Goal: Information Seeking & Learning: Learn about a topic

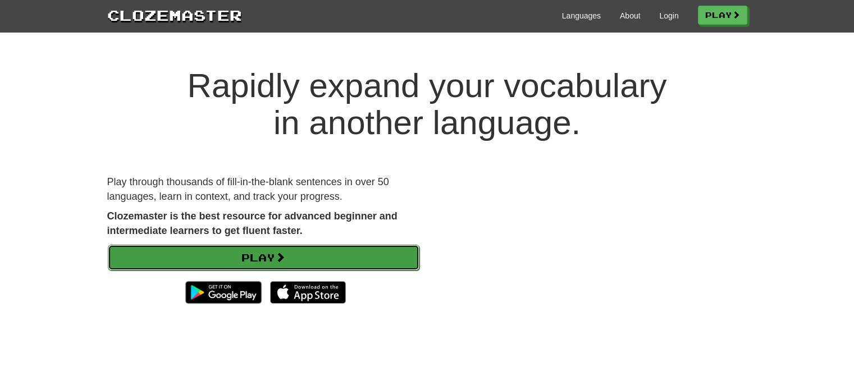
click at [272, 251] on link "Play" at bounding box center [264, 258] width 312 height 26
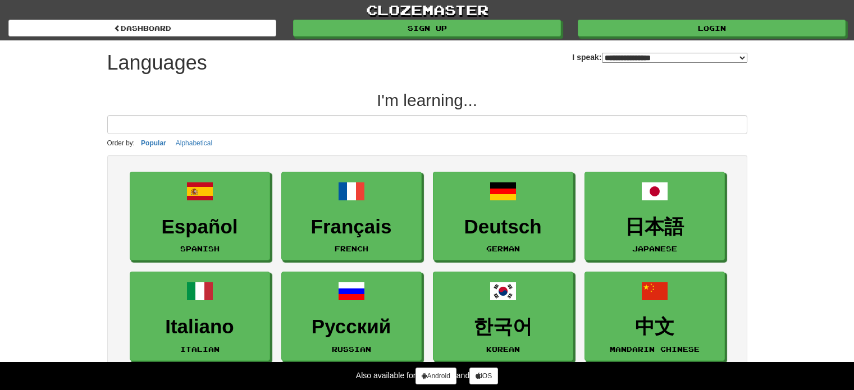
select select "*******"
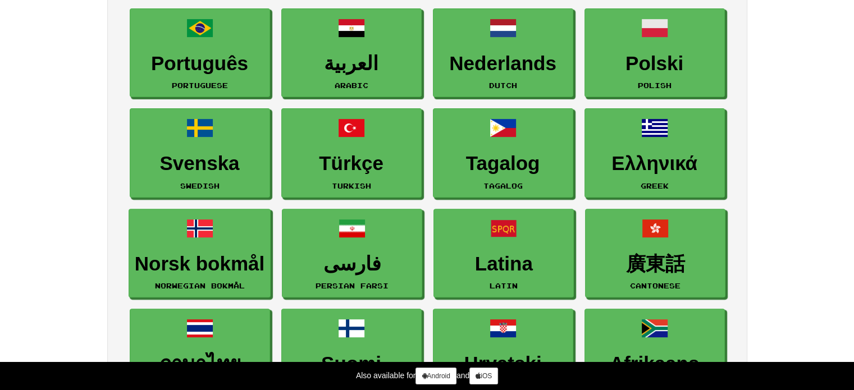
scroll to position [12, 0]
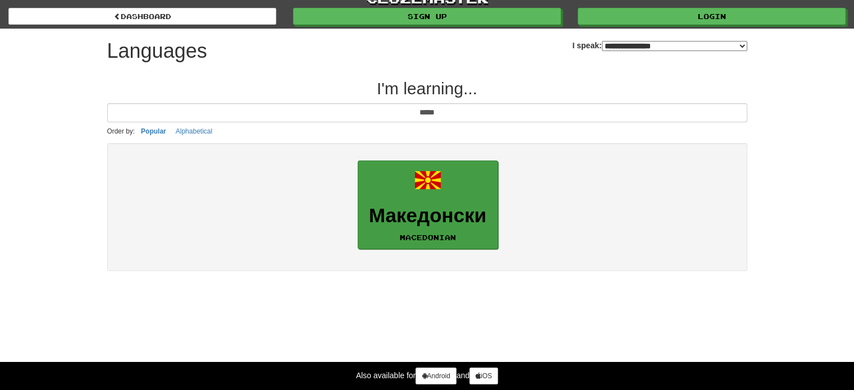
type input "*****"
click at [455, 194] on link "Македонски Macedonian" at bounding box center [428, 205] width 140 height 89
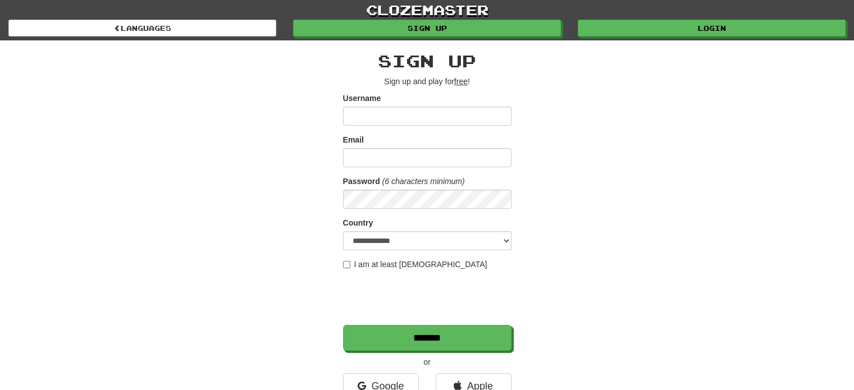
click at [426, 116] on input "Username" at bounding box center [427, 116] width 168 height 19
click at [416, 125] on form "**********" at bounding box center [427, 222] width 168 height 258
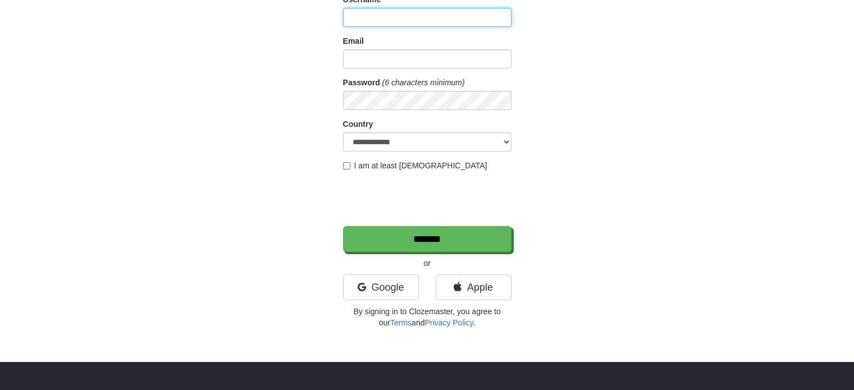
scroll to position [98, 0]
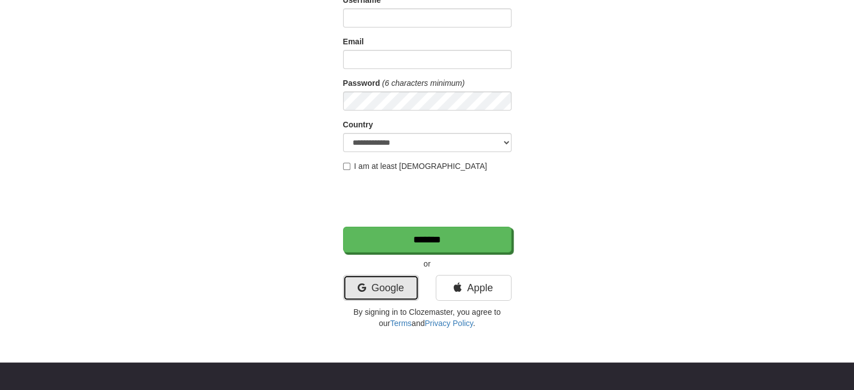
click at [397, 282] on link "Google" at bounding box center [381, 288] width 76 height 26
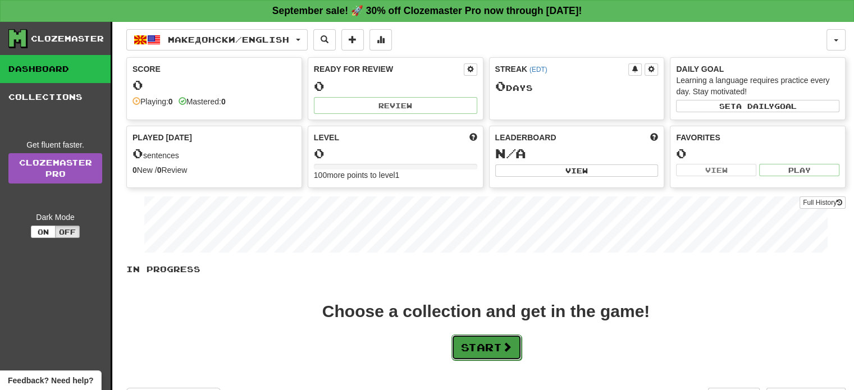
click at [510, 342] on span at bounding box center [507, 347] width 10 height 10
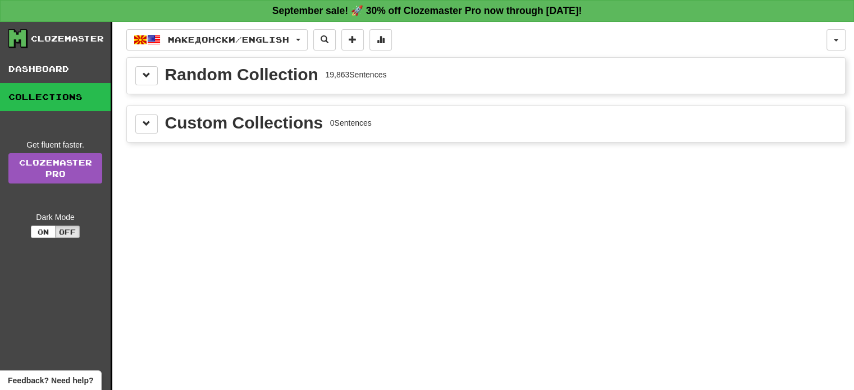
click at [313, 72] on div "Random Collection" at bounding box center [241, 74] width 153 height 17
click at [139, 78] on button at bounding box center [146, 75] width 22 height 19
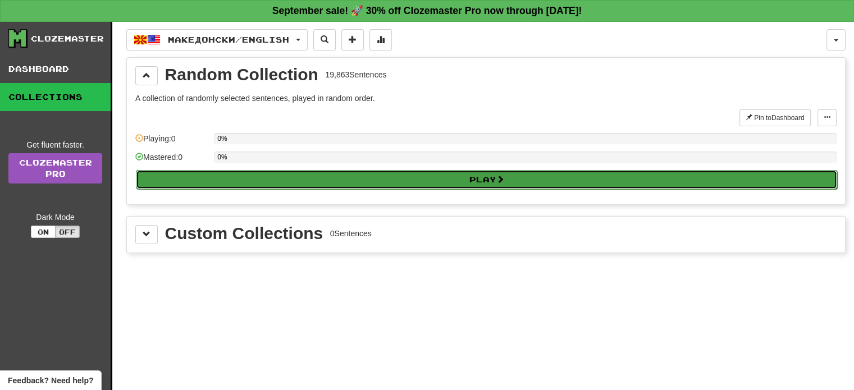
click at [379, 175] on button "Play" at bounding box center [486, 179] width 701 height 19
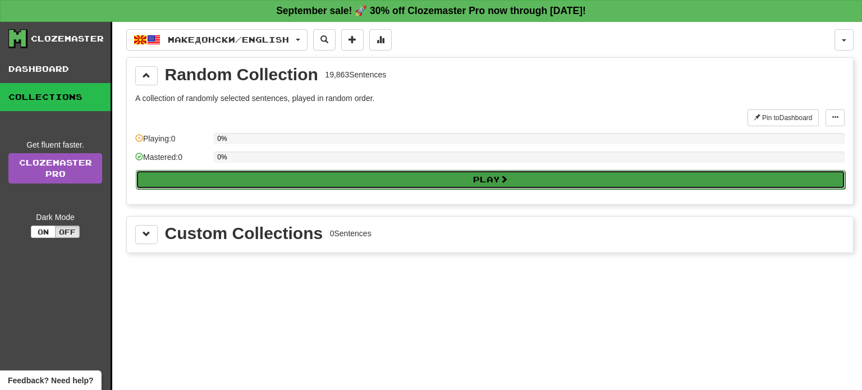
select select "**"
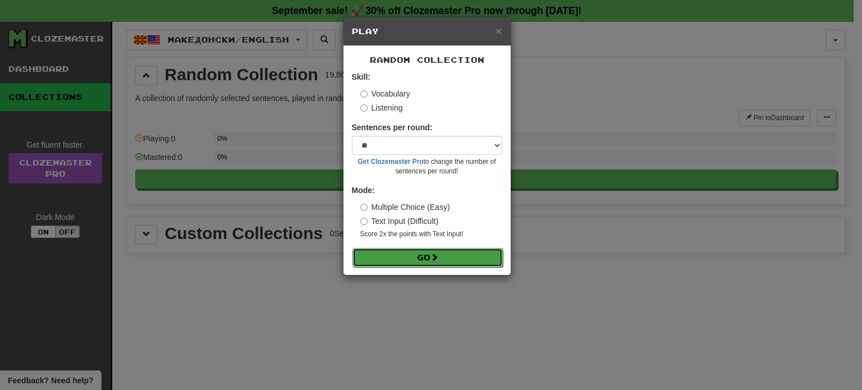
click at [438, 260] on span at bounding box center [434, 257] width 8 height 8
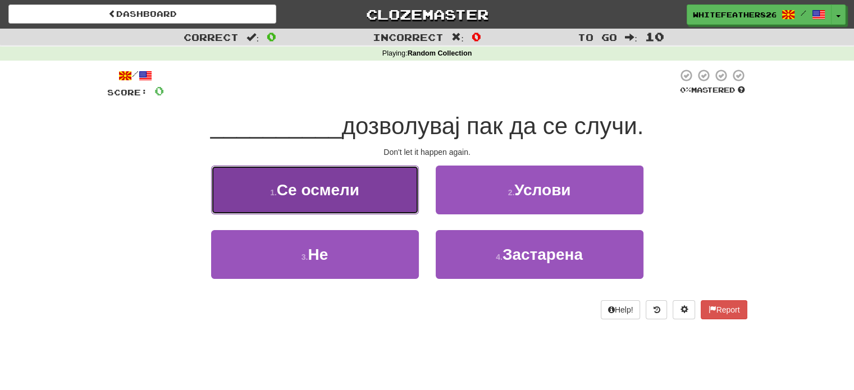
click at [384, 181] on button "1 . Се осмели" at bounding box center [315, 190] width 208 height 49
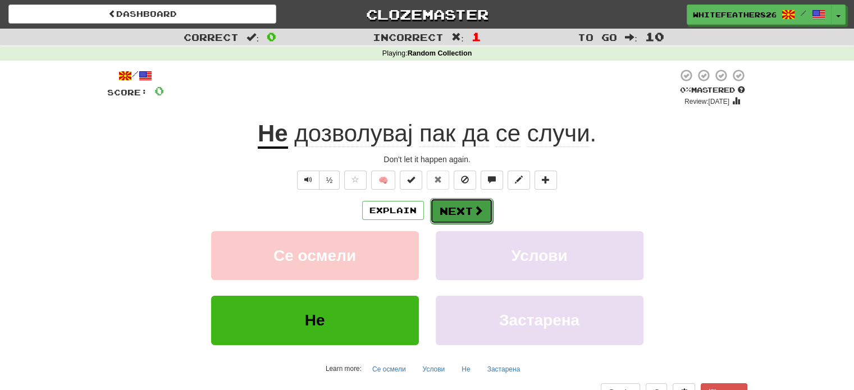
click at [482, 210] on span at bounding box center [478, 210] width 10 height 10
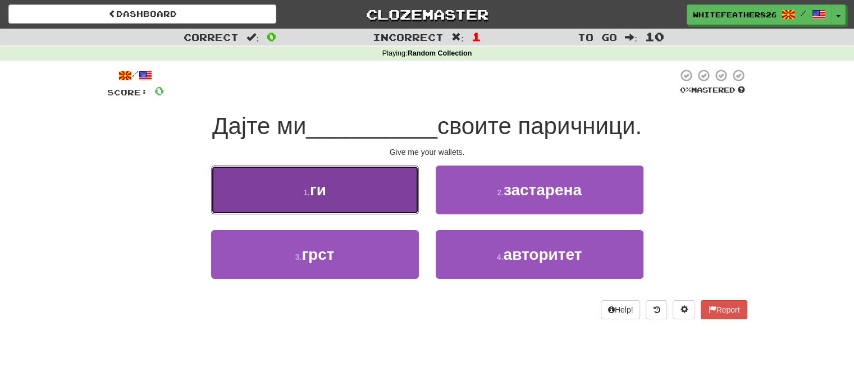
click at [393, 185] on button "1 . ги" at bounding box center [315, 190] width 208 height 49
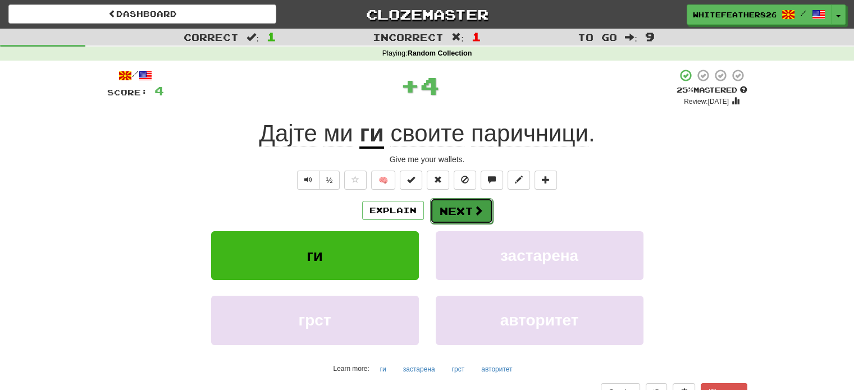
click at [468, 210] on button "Next" at bounding box center [461, 211] width 63 height 26
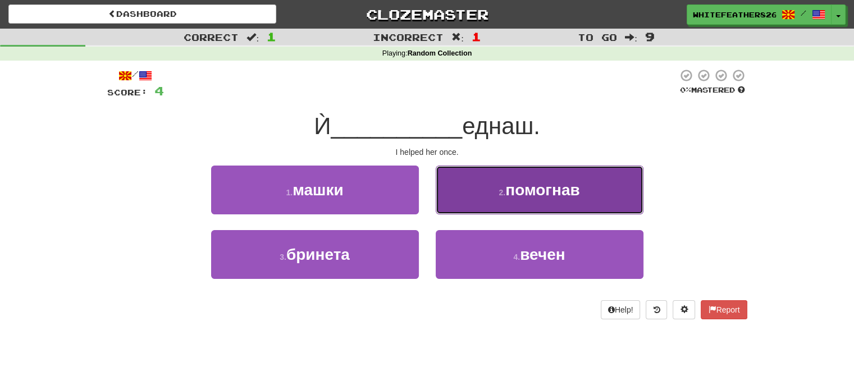
click at [567, 202] on button "2 . помогнав" at bounding box center [540, 190] width 208 height 49
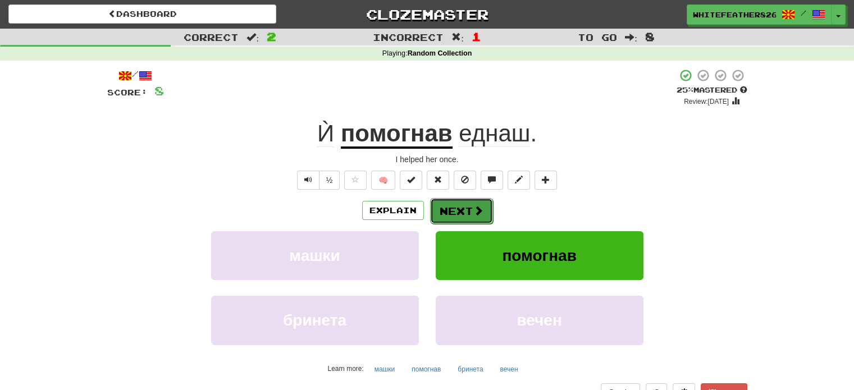
drag, startPoint x: 482, startPoint y: 214, endPoint x: 470, endPoint y: 209, distance: 13.1
click at [470, 209] on button "Next" at bounding box center [461, 211] width 63 height 26
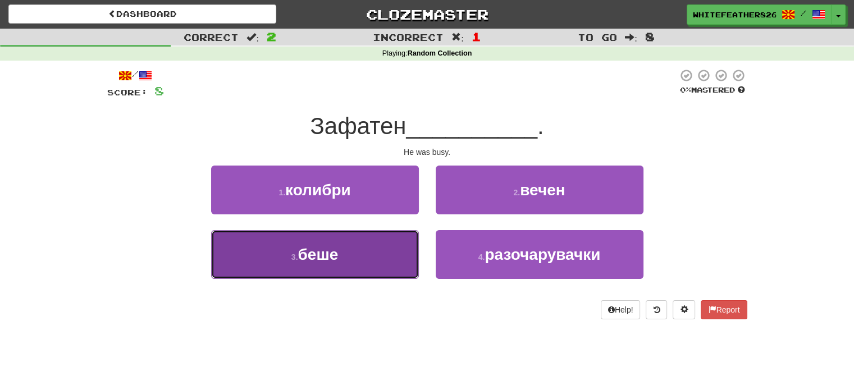
click at [336, 265] on button "3 . беше" at bounding box center [315, 254] width 208 height 49
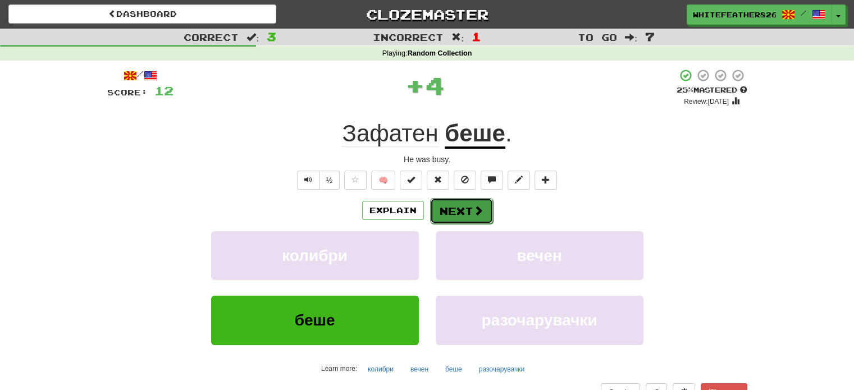
click at [465, 204] on button "Next" at bounding box center [461, 211] width 63 height 26
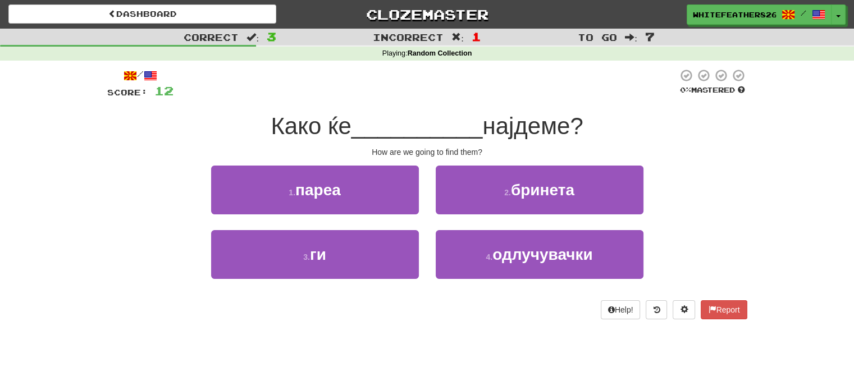
click at [374, 225] on div "1 . пареа" at bounding box center [315, 198] width 225 height 65
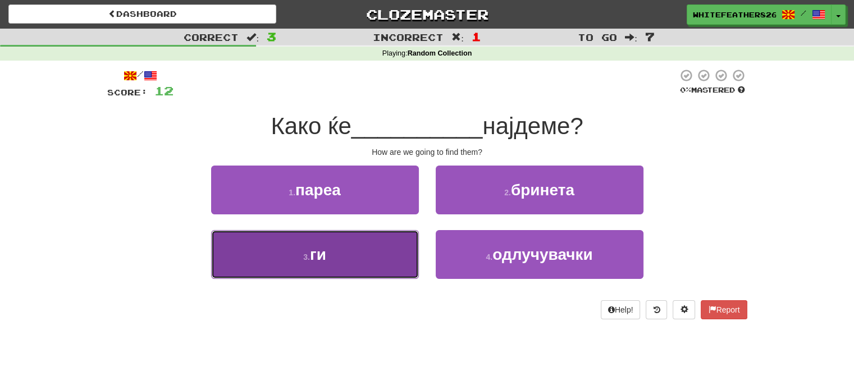
click at [375, 248] on button "3 . ги" at bounding box center [315, 254] width 208 height 49
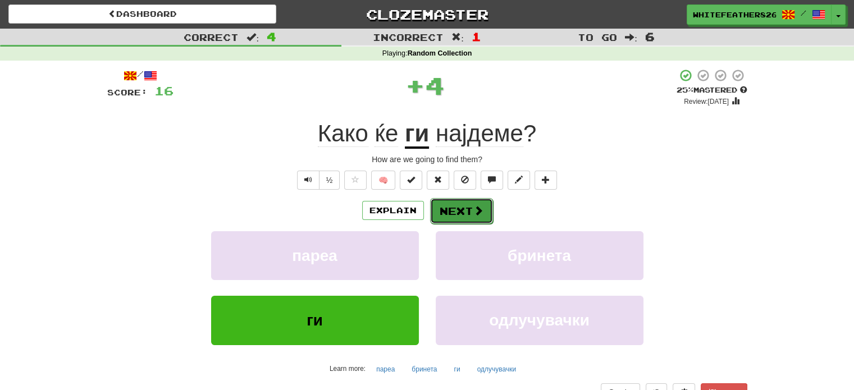
click at [484, 210] on button "Next" at bounding box center [461, 211] width 63 height 26
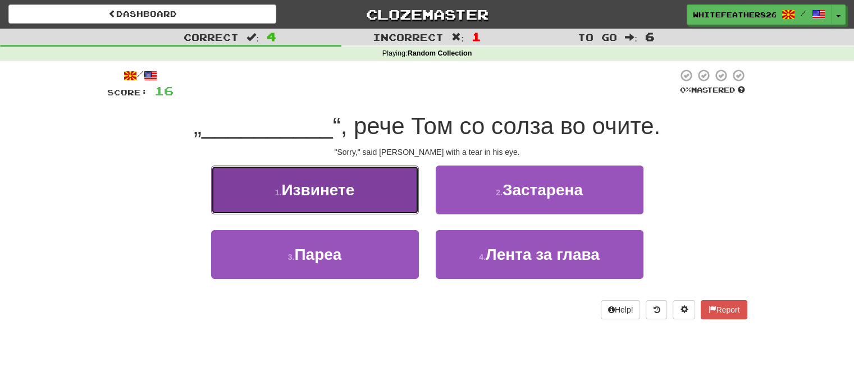
click at [375, 190] on button "1 . Извинете" at bounding box center [315, 190] width 208 height 49
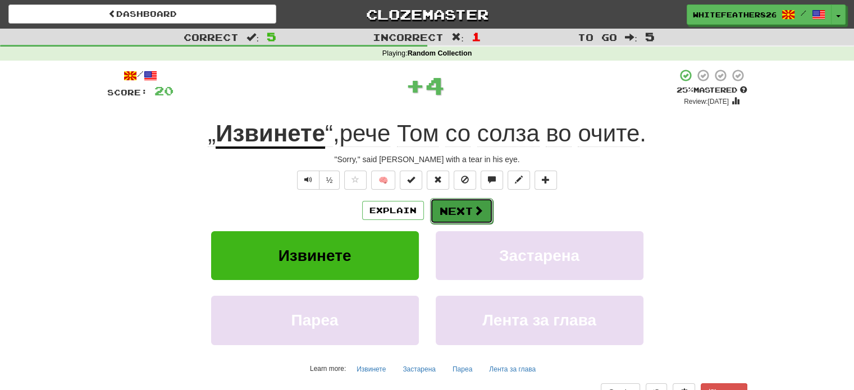
click at [460, 205] on button "Next" at bounding box center [461, 211] width 63 height 26
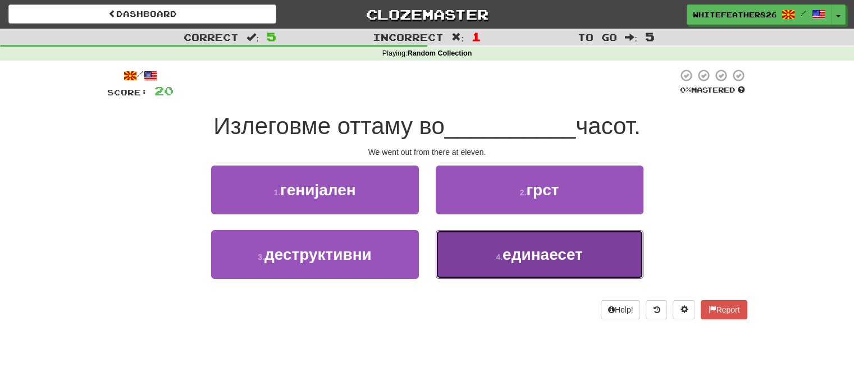
click at [488, 248] on button "4 . единаесет" at bounding box center [540, 254] width 208 height 49
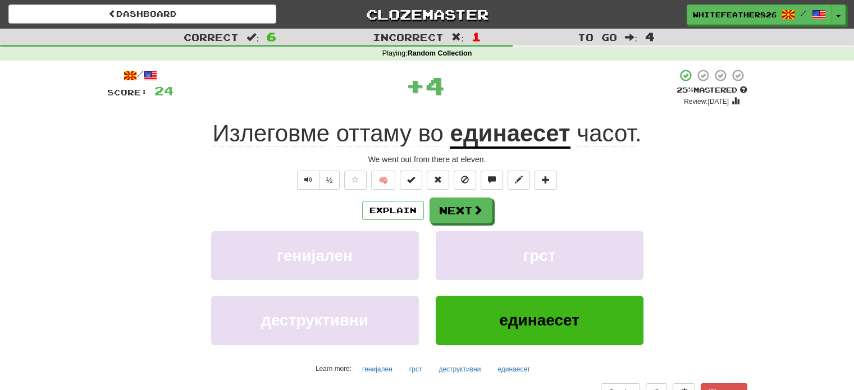
click at [465, 193] on div "/ Score: 24 + 4 25 % Mastered Review: 2025-09-19 Излеговме оттаму во единаесет …" at bounding box center [427, 244] width 640 height 352
click at [466, 204] on button "Next" at bounding box center [461, 211] width 63 height 26
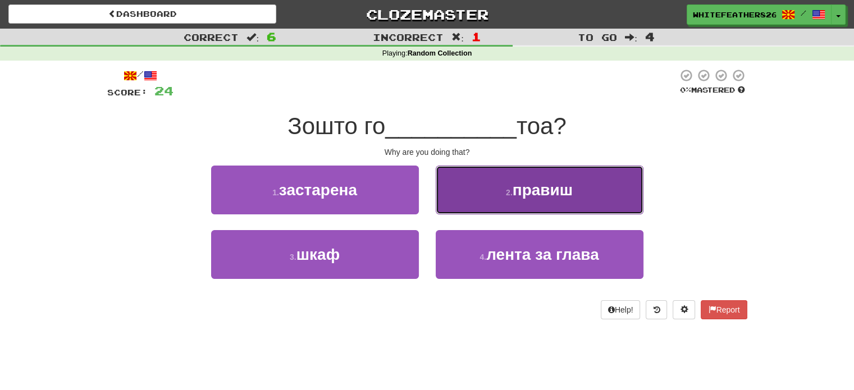
click at [500, 184] on button "2 . правиш" at bounding box center [540, 190] width 208 height 49
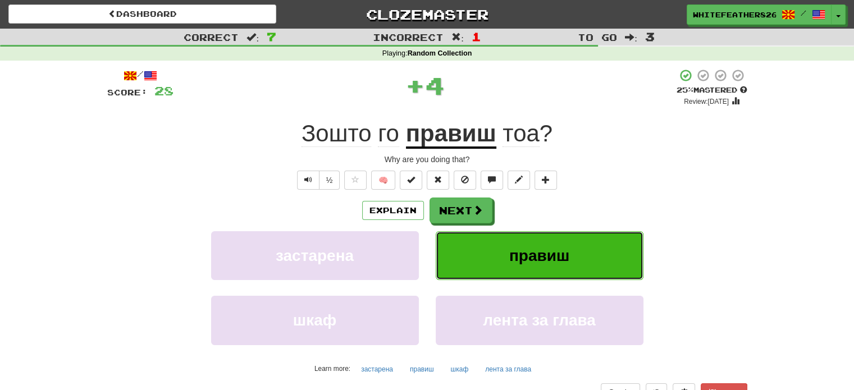
click at [525, 256] on span "правиш" at bounding box center [539, 255] width 60 height 17
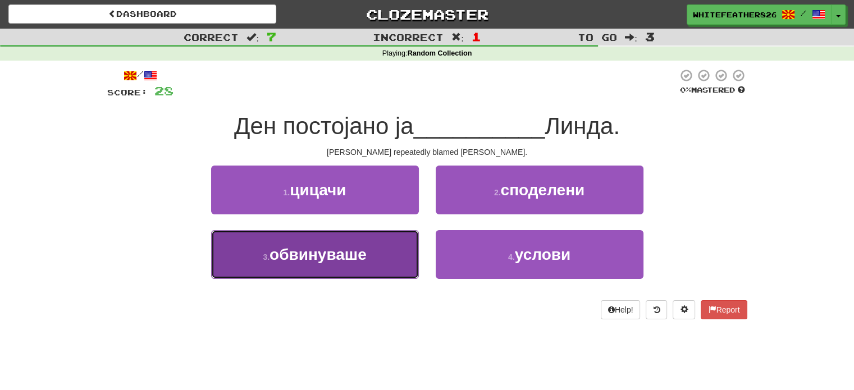
click at [375, 253] on button "3 . обвинуваше" at bounding box center [315, 254] width 208 height 49
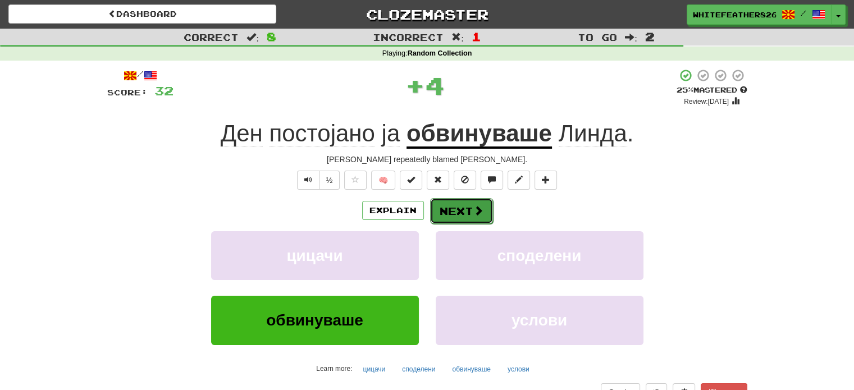
click at [445, 206] on button "Next" at bounding box center [461, 211] width 63 height 26
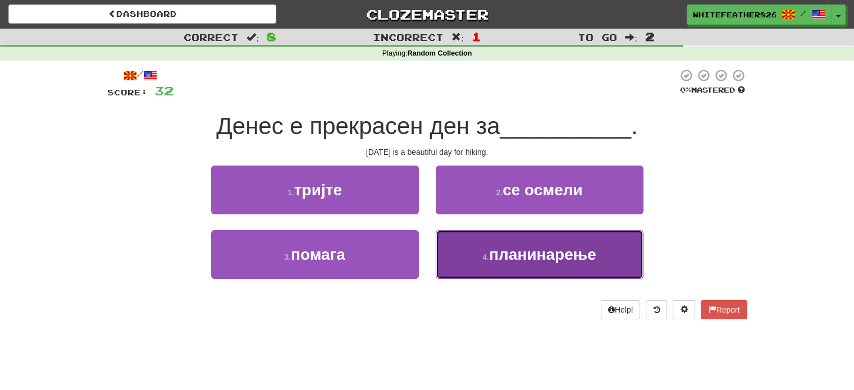
click at [519, 249] on span "планинарење" at bounding box center [542, 254] width 107 height 17
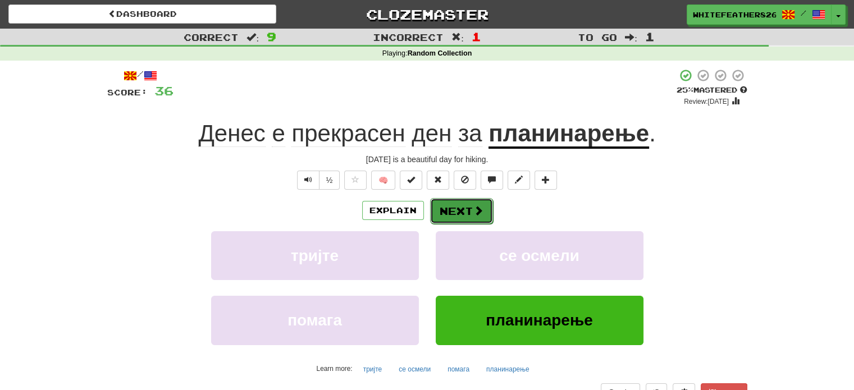
click at [480, 219] on button "Next" at bounding box center [461, 211] width 63 height 26
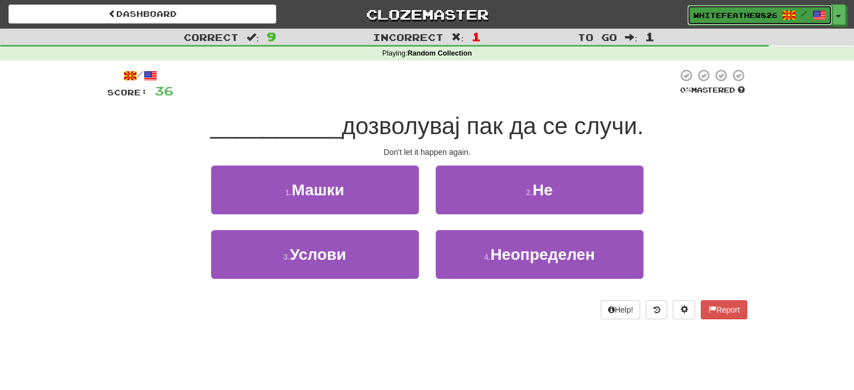
click at [731, 8] on link "WhiteFeather8260 /" at bounding box center [759, 15] width 145 height 20
click at [753, 18] on span "WhiteFeather8260" at bounding box center [734, 15] width 83 height 10
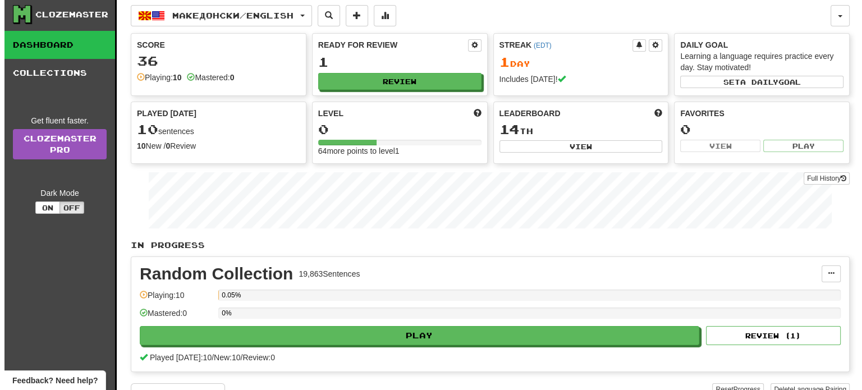
scroll to position [22, 0]
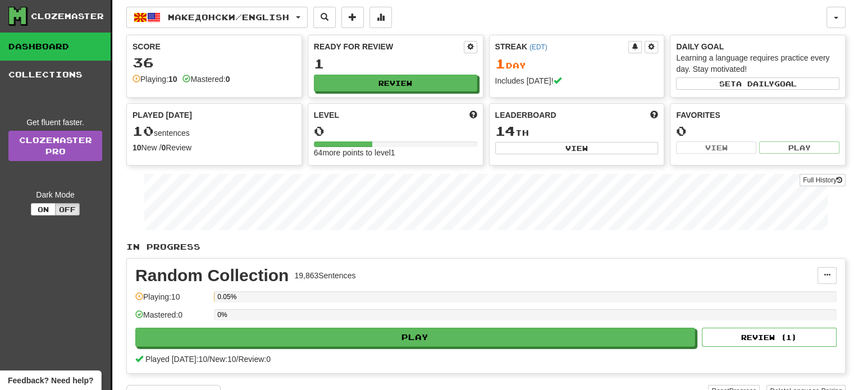
click at [701, 112] on div "Favorites" at bounding box center [757, 114] width 163 height 11
click at [543, 110] on span "Leaderboard" at bounding box center [525, 114] width 61 height 11
click at [622, 147] on button "View" at bounding box center [576, 148] width 163 height 12
select select "**********"
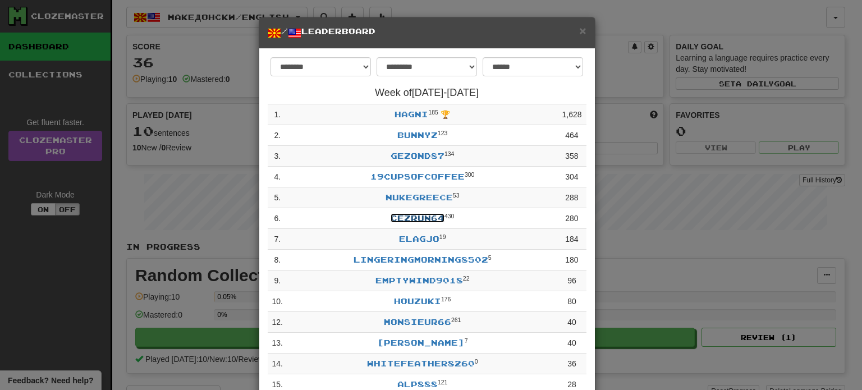
click at [406, 223] on link "Cezrun64" at bounding box center [418, 218] width 54 height 10
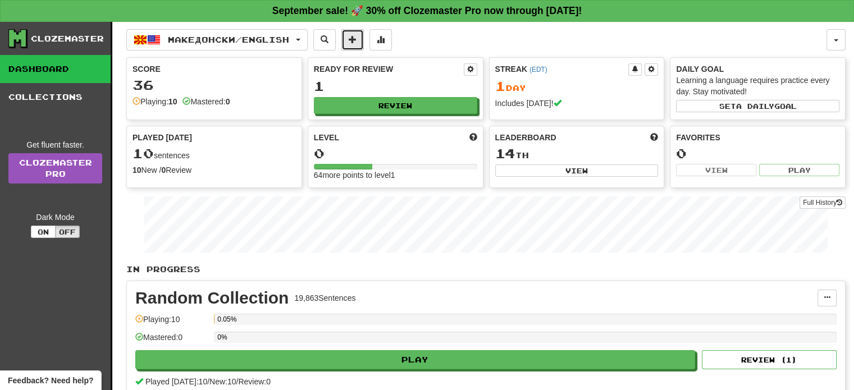
click at [364, 39] on button at bounding box center [352, 39] width 22 height 21
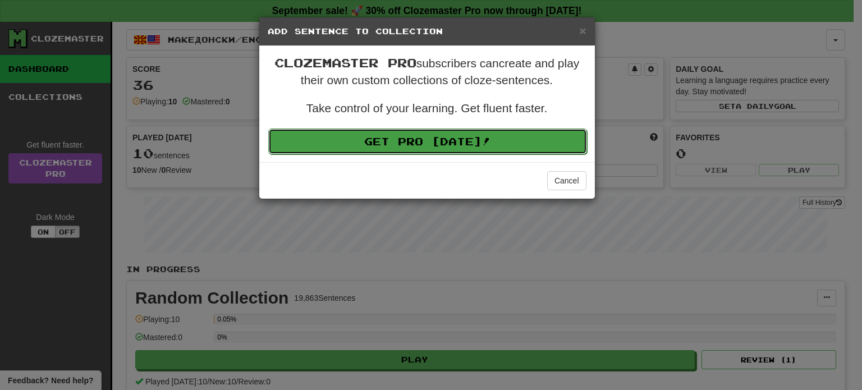
click at [489, 141] on link "Get Pro [DATE]!" at bounding box center [427, 142] width 319 height 26
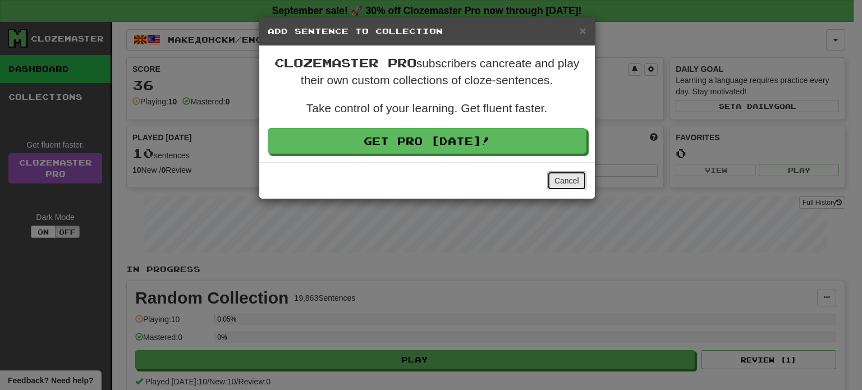
click at [563, 180] on button "Cancel" at bounding box center [566, 180] width 39 height 19
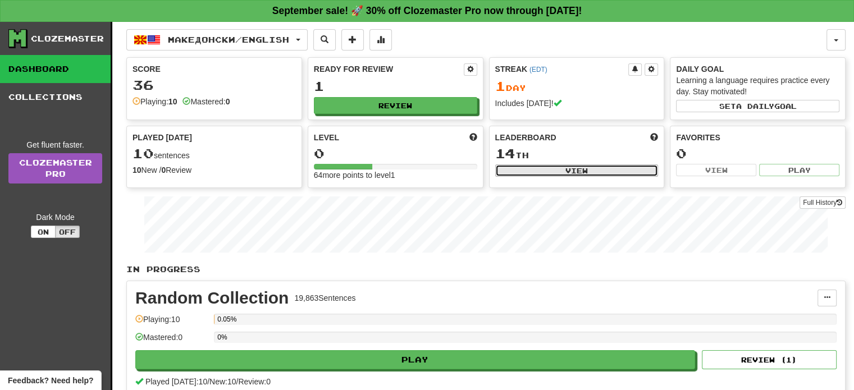
click at [572, 164] on button "View" at bounding box center [576, 170] width 163 height 12
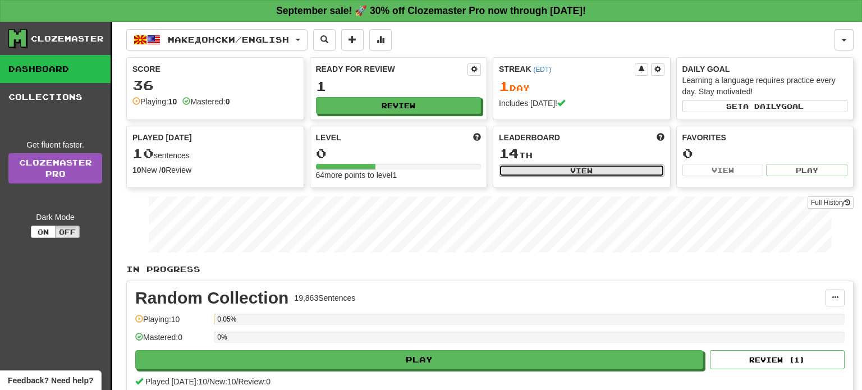
select select "**********"
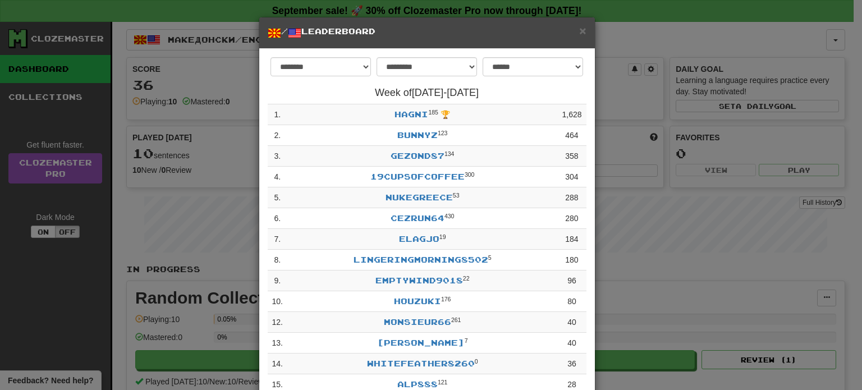
click at [140, 12] on div "**********" at bounding box center [431, 195] width 862 height 390
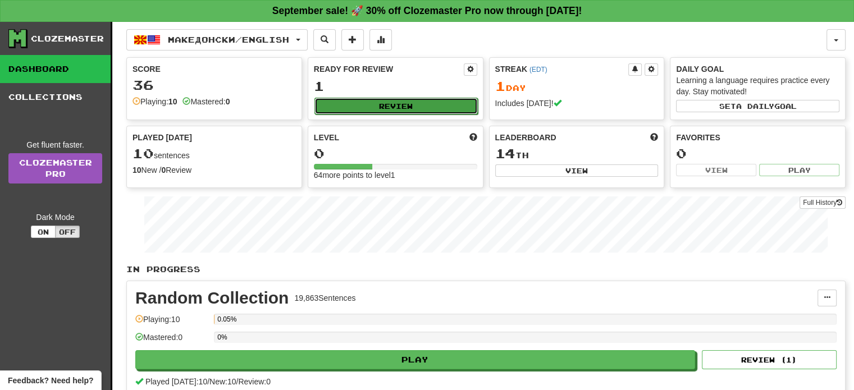
click at [408, 103] on button "Review" at bounding box center [395, 106] width 163 height 17
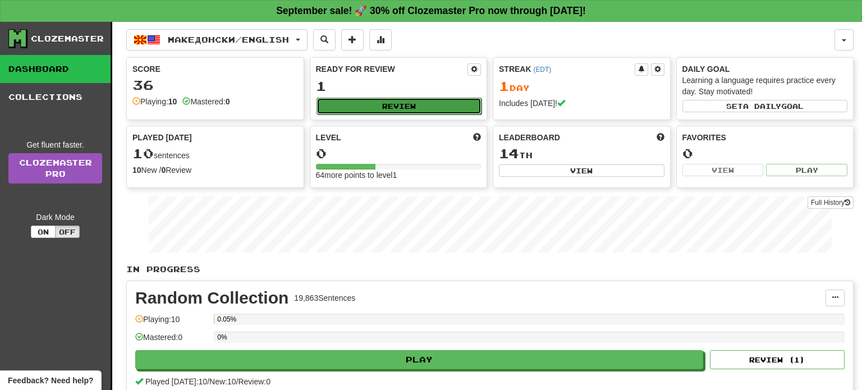
select select "**"
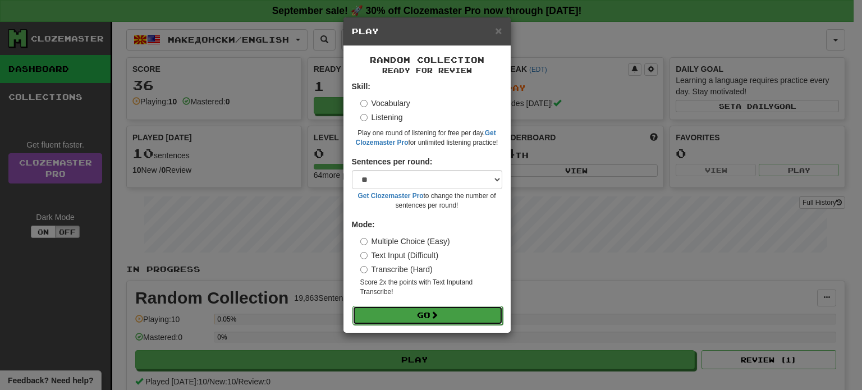
click at [450, 317] on button "Go" at bounding box center [427, 315] width 150 height 19
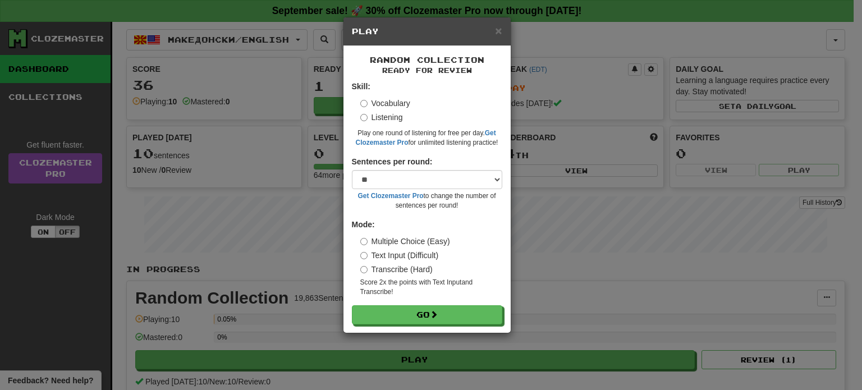
click at [368, 255] on label "Text Input (Difficult)" at bounding box center [399, 255] width 79 height 11
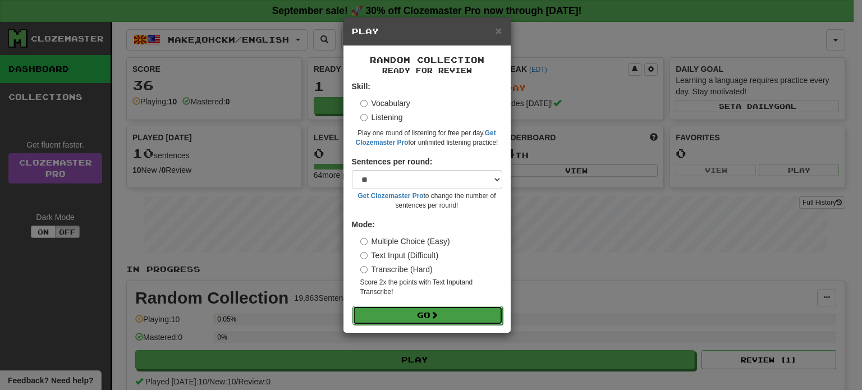
click at [445, 312] on button "Go" at bounding box center [427, 315] width 150 height 19
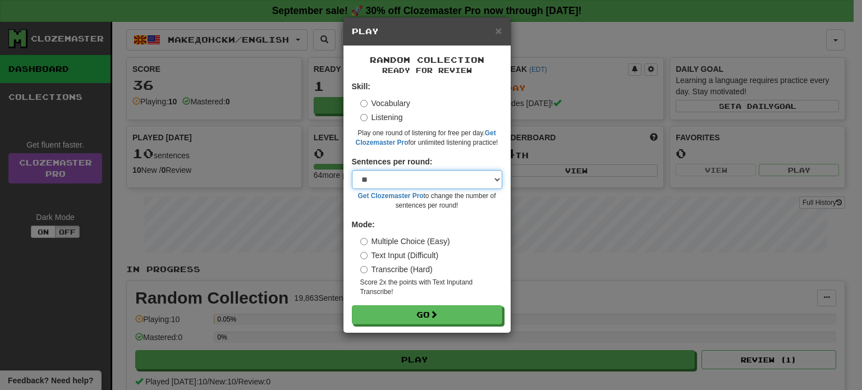
click at [497, 180] on select "* ** ** ** ** ** *** ********" at bounding box center [427, 179] width 150 height 19
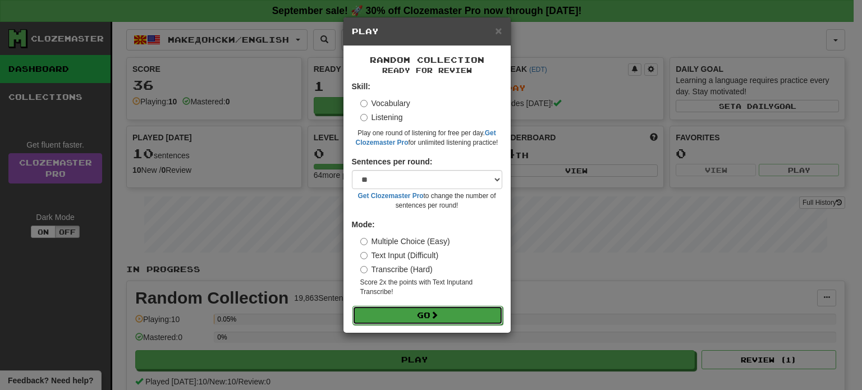
click at [406, 308] on button "Go" at bounding box center [427, 315] width 150 height 19
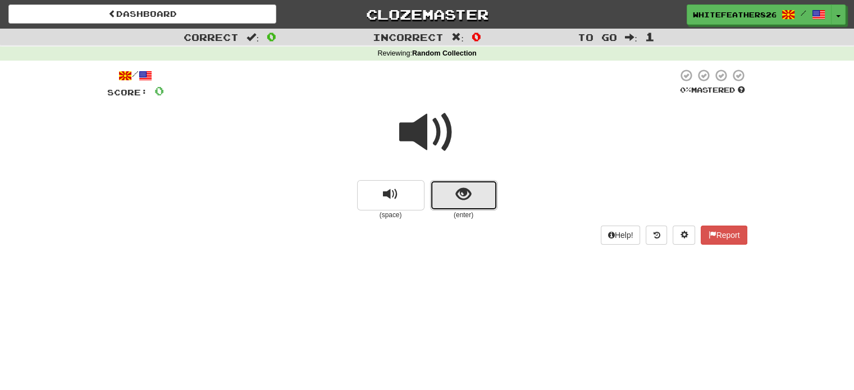
click at [466, 192] on span "show sentence" at bounding box center [463, 194] width 15 height 15
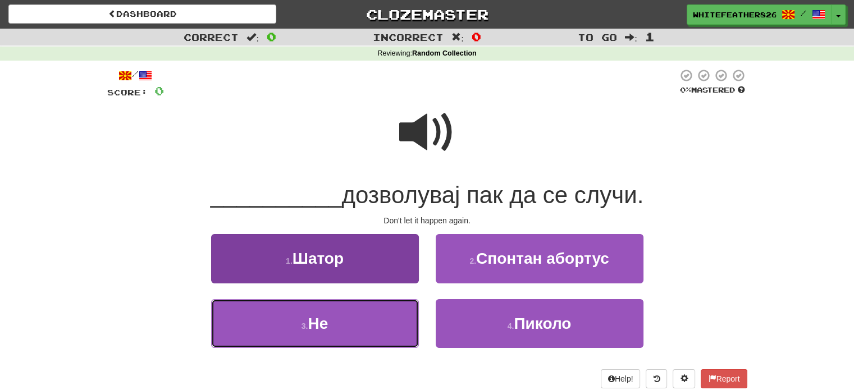
drag, startPoint x: 340, startPoint y: 322, endPoint x: 320, endPoint y: 337, distance: 24.4
click at [320, 337] on button "3 . Не" at bounding box center [315, 323] width 208 height 49
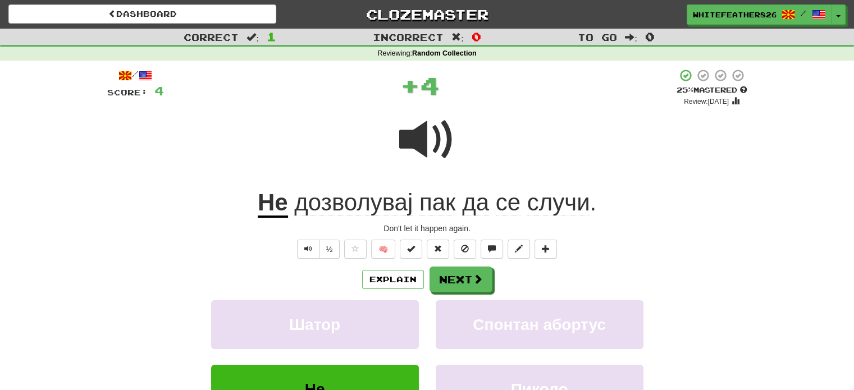
click at [478, 295] on div "Explain Next Шатор Спонтан абортус Не Пиколо Learn more: Шатор Спонтан абортус …" at bounding box center [427, 357] width 640 height 180
click at [474, 286] on button "Next" at bounding box center [461, 280] width 63 height 26
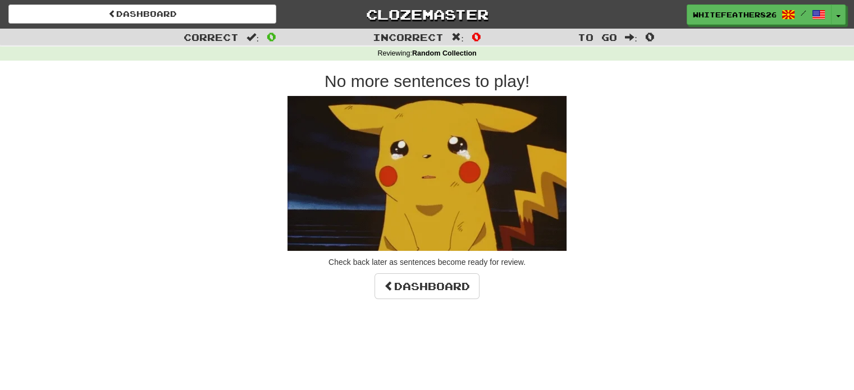
click at [460, 189] on img at bounding box center [426, 173] width 279 height 155
click at [415, 181] on img at bounding box center [426, 173] width 279 height 155
click at [436, 282] on link "Dashboard" at bounding box center [426, 286] width 105 height 26
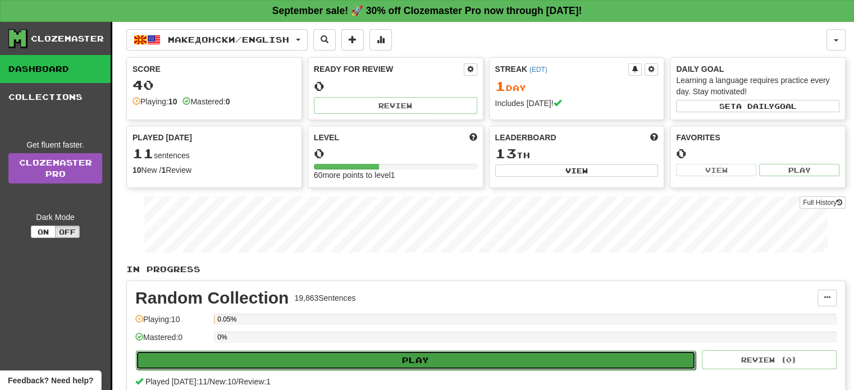
click at [438, 355] on button "Play" at bounding box center [416, 360] width 560 height 19
select select "**"
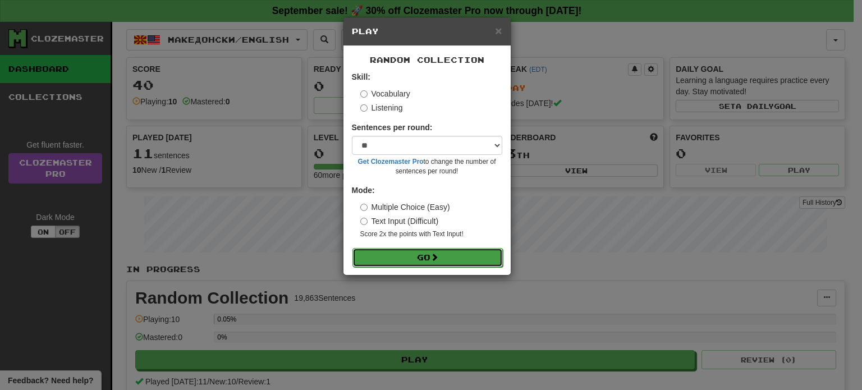
click at [427, 257] on button "Go" at bounding box center [427, 257] width 150 height 19
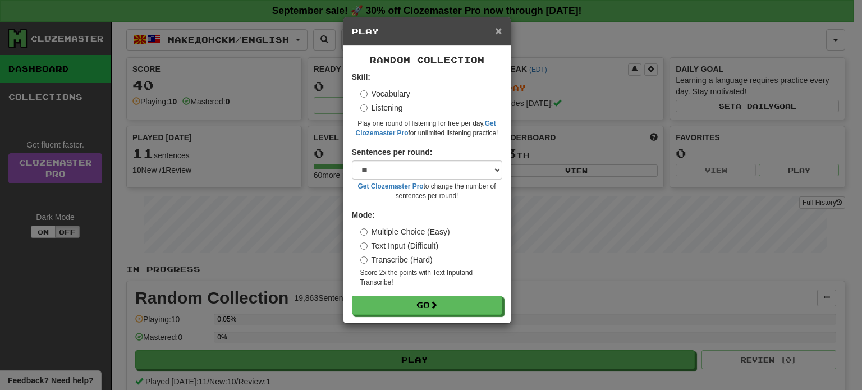
click at [496, 29] on span "×" at bounding box center [498, 30] width 7 height 13
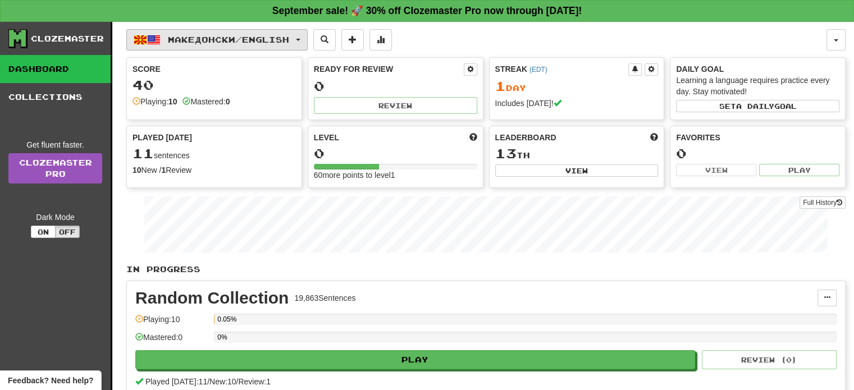
click at [208, 42] on span "Македонски / English" at bounding box center [228, 40] width 121 height 10
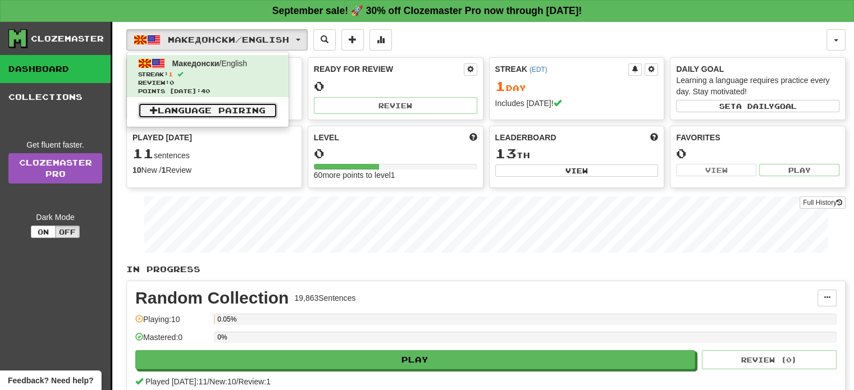
click at [224, 106] on link "Language Pairing" at bounding box center [207, 111] width 139 height 16
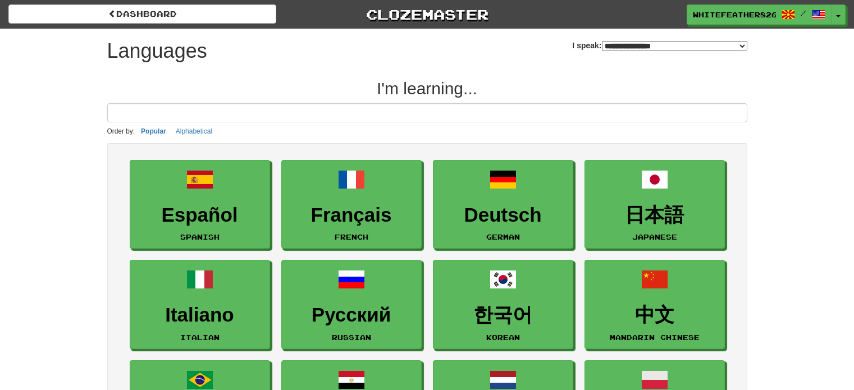
select select "*******"
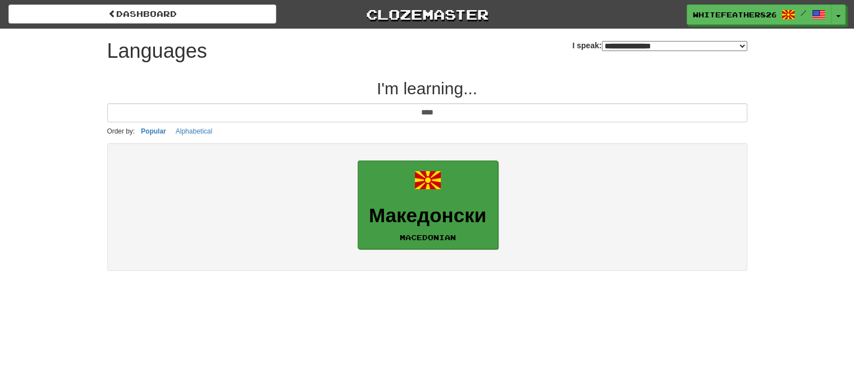
type input "****"
click at [409, 201] on link "Македонски Macedonian" at bounding box center [428, 205] width 140 height 89
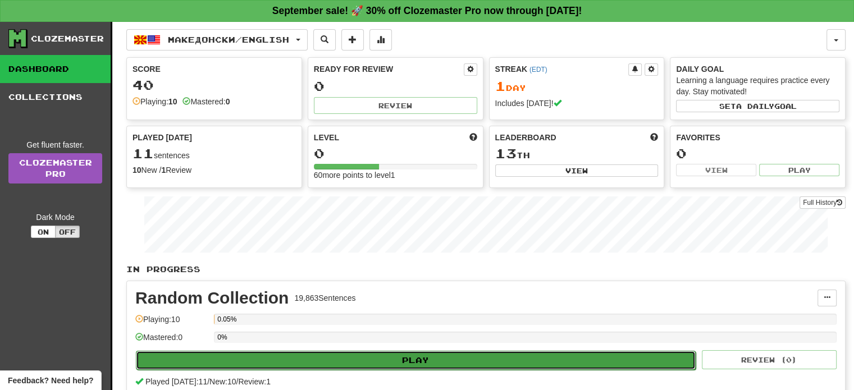
click at [419, 365] on button "Play" at bounding box center [416, 360] width 560 height 19
select select "**"
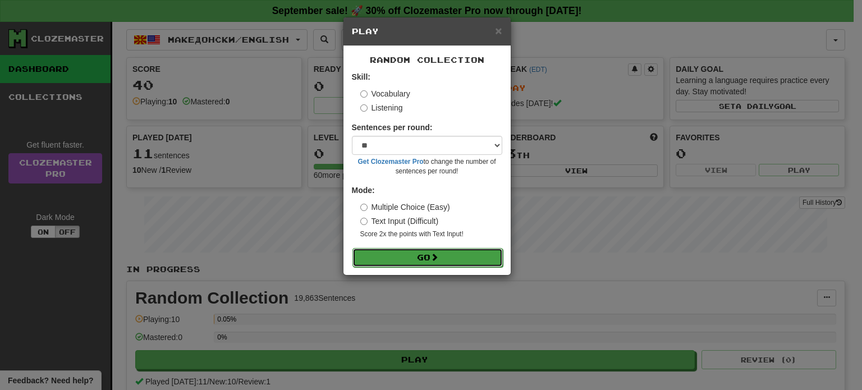
click at [419, 255] on button "Go" at bounding box center [427, 257] width 150 height 19
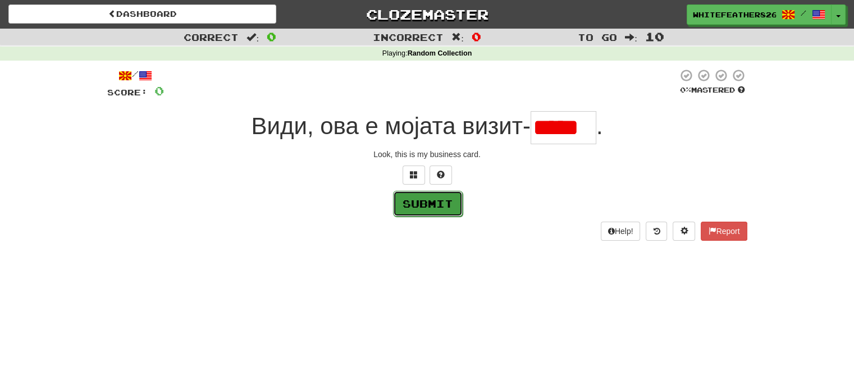
click at [452, 199] on button "Submit" at bounding box center [428, 204] width 70 height 26
type input "*****"
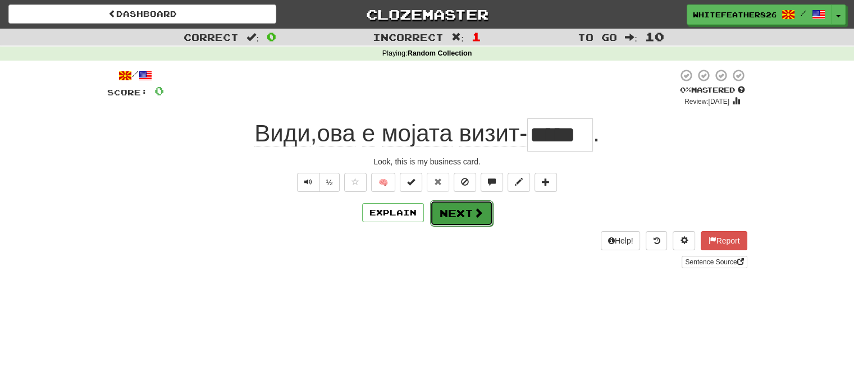
click at [453, 213] on button "Next" at bounding box center [461, 213] width 63 height 26
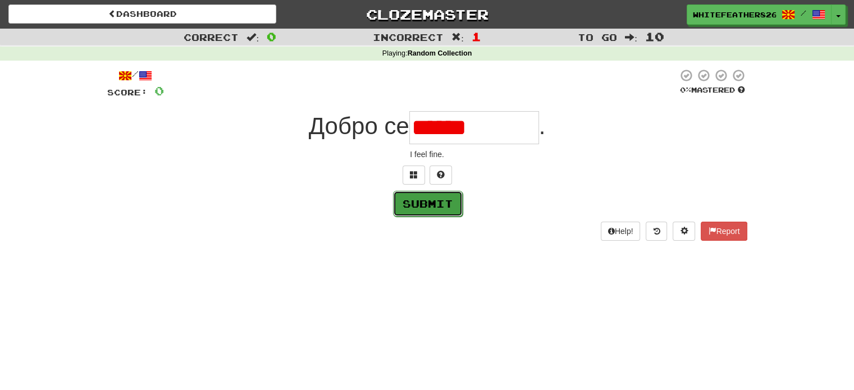
click at [432, 198] on button "Submit" at bounding box center [428, 204] width 70 height 26
type input "**********"
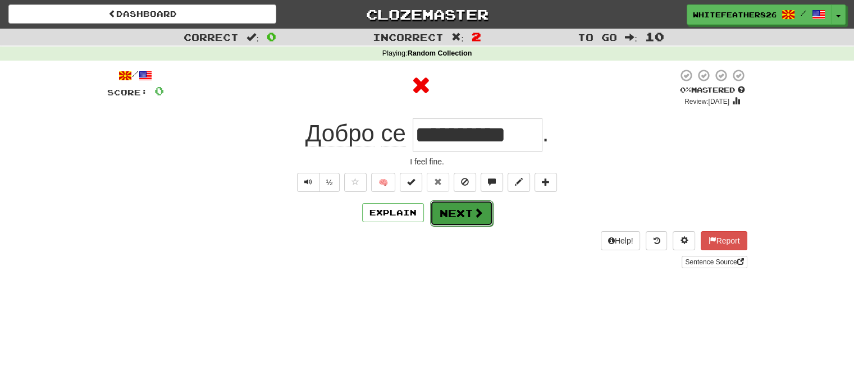
click at [450, 206] on button "Next" at bounding box center [461, 213] width 63 height 26
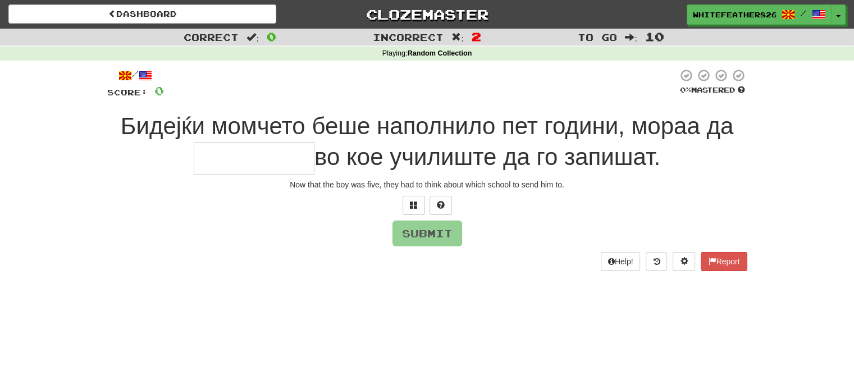
scroll to position [11, 0]
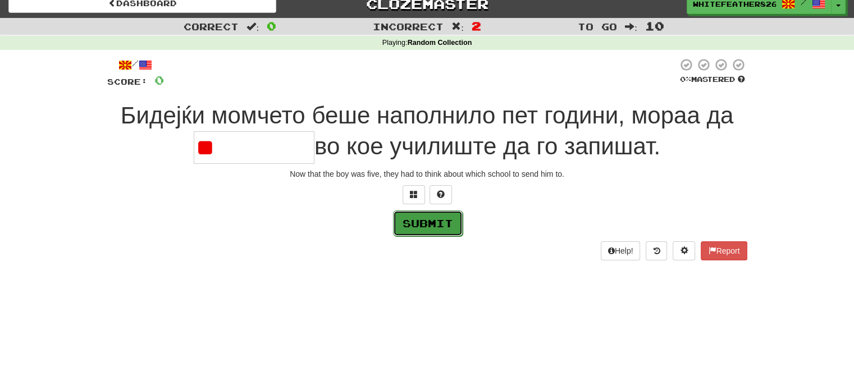
click at [423, 228] on button "Submit" at bounding box center [428, 223] width 70 height 26
type input "*********"
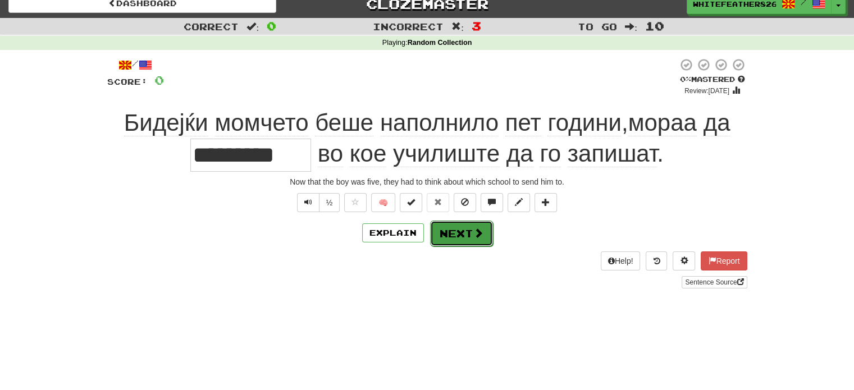
click at [456, 230] on button "Next" at bounding box center [461, 234] width 63 height 26
